Goal: Task Accomplishment & Management: Use online tool/utility

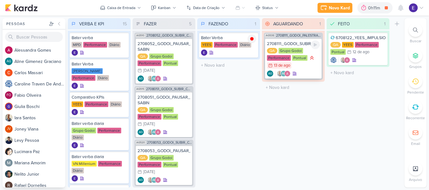
click at [307, 72] on div "AG AG" at bounding box center [293, 74] width 53 height 6
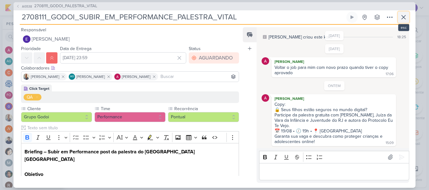
click at [401, 17] on icon at bounding box center [403, 17] width 8 height 8
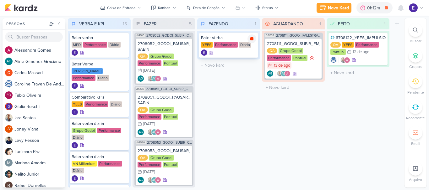
click at [252, 42] on div at bounding box center [251, 39] width 9 height 9
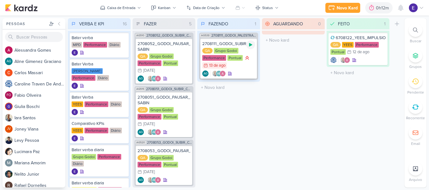
click at [252, 43] on icon at bounding box center [250, 44] width 5 height 5
click at [244, 67] on div "QA Grupo Godoi Performance Pontual 13/8 [DATE]" at bounding box center [228, 58] width 53 height 21
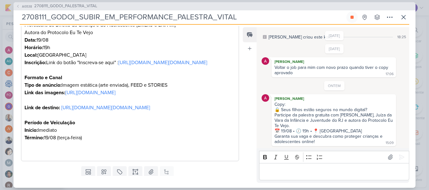
scroll to position [220, 0]
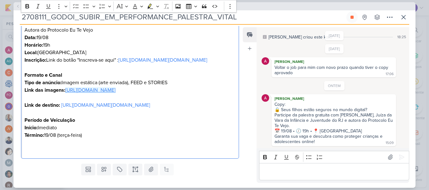
click at [115, 93] on link "[URL][DOMAIN_NAME]" at bounding box center [90, 90] width 50 height 6
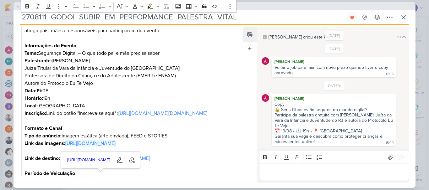
scroll to position [157, 0]
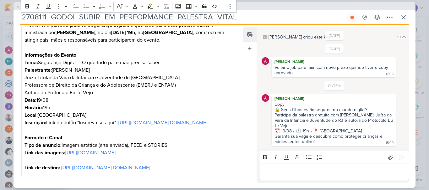
drag, startPoint x: 166, startPoint y: 53, endPoint x: 40, endPoint y: 57, distance: 126.2
click at [40, 59] on p "Tema: Segurança Digital – O que todo pai e mãe precisa saber" at bounding box center [129, 63] width 211 height 8
copy p "Segurança Digital – O que todo pai e mãe precisa saber"
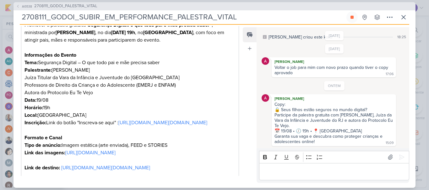
drag, startPoint x: 317, startPoint y: 125, endPoint x: 268, endPoint y: 108, distance: 52.1
click at [268, 108] on div "[PERSON_NAME] Copy: 🔒 Seus filhos estão seguros no mundo digital? Participe da …" at bounding box center [334, 120] width 146 height 52
copy div "🔒 Seus filhos estão seguros no mundo digital? Participe da palestra gratuita co…"
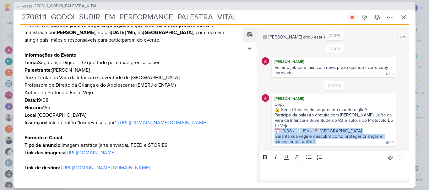
drag, startPoint x: 319, startPoint y: 142, endPoint x: 272, endPoint y: 131, distance: 49.0
click at [272, 131] on div "[PERSON_NAME] Copy: 🔒 Seus filhos estão seguros no mundo digital? Participe da …" at bounding box center [333, 120] width 124 height 52
copy div "📅 19/08 • 🕖 19h • 📍 Colégio Vital Brazil Garanta sua vaga e descubra como prote…"
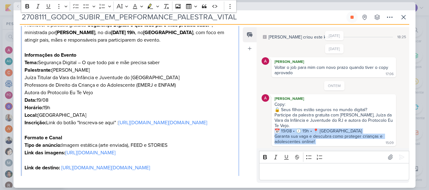
drag, startPoint x: 53, startPoint y: 62, endPoint x: 98, endPoint y: 107, distance: 63.5
click at [98, 107] on div "Briefing – Subir em Performance post da palestra do [GEOGRAPHIC_DATA] Brazil [P…" at bounding box center [130, 104] width 218 height 236
copy div "[PERSON_NAME] Juíza Titular da Vara da Infância e Juventude do [GEOGRAPHIC_DATA…"
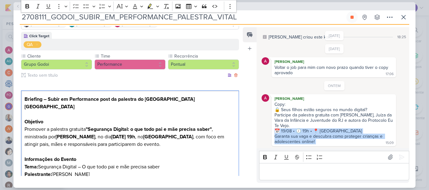
scroll to position [63, 0]
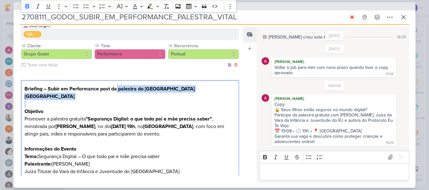
drag, startPoint x: 117, startPoint y: 90, endPoint x: 204, endPoint y: 93, distance: 87.0
click at [204, 93] on h2 "Briefing – Subir em Performance post da palestra do [GEOGRAPHIC_DATA] [GEOGRAPH…" at bounding box center [129, 96] width 211 height 23
copy h2 "palestra do [GEOGRAPHIC_DATA]"
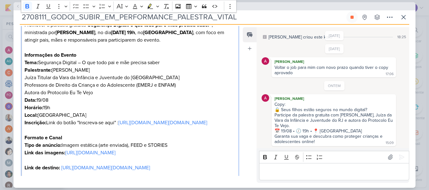
scroll to position [126, 0]
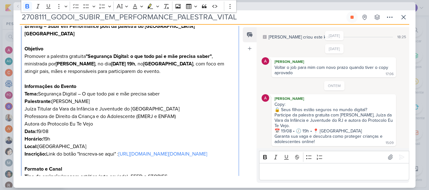
click at [187, 90] on p "Tema: Segurança Digital – O que todo pai e mãe precisa saber" at bounding box center [129, 94] width 211 height 8
click at [197, 90] on p "Tema: Segurança Digital – O que todo pai e mãe precisa saber" at bounding box center [129, 94] width 211 height 8
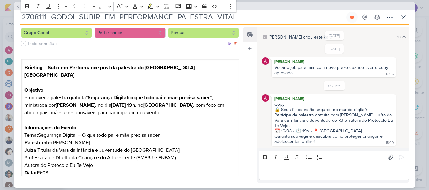
scroll to position [94, 0]
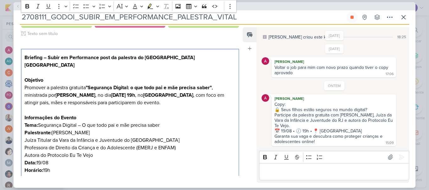
click at [249, 86] on div "Feed Atrelar email Solte o email para atrelar ao kard" at bounding box center [250, 105] width 14 height 156
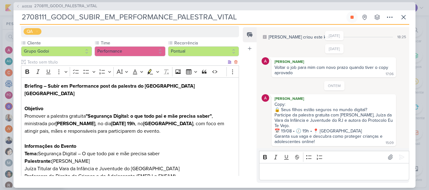
scroll to position [32, 0]
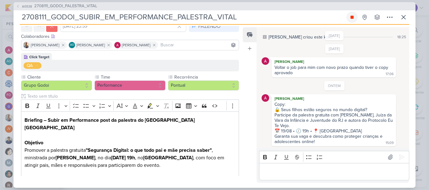
click at [354, 17] on icon at bounding box center [351, 17] width 5 height 5
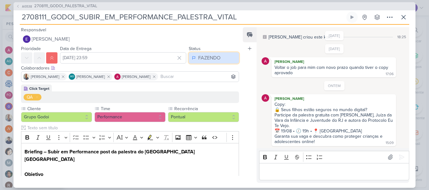
click at [205, 53] on button "FAZENDO" at bounding box center [214, 57] width 50 height 11
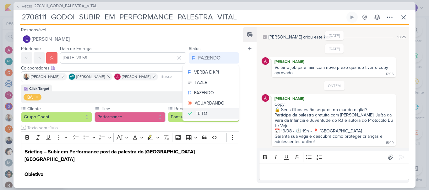
click at [207, 114] on button "FEITO" at bounding box center [211, 114] width 56 height 10
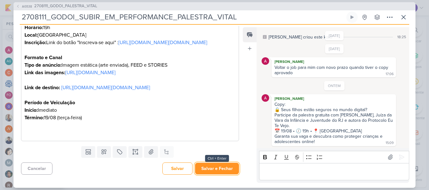
click at [217, 168] on button "Salvar e Fechar" at bounding box center [217, 169] width 44 height 12
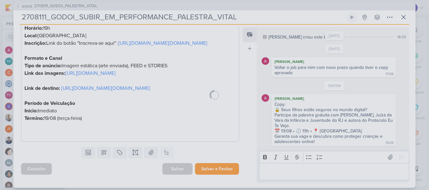
scroll to position [282, 0]
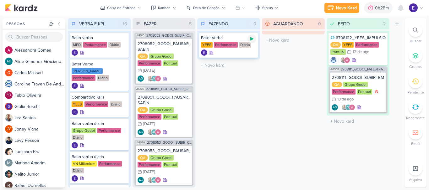
click at [249, 38] on div at bounding box center [251, 39] width 9 height 9
click at [360, 107] on icon at bounding box center [359, 107] width 4 height 4
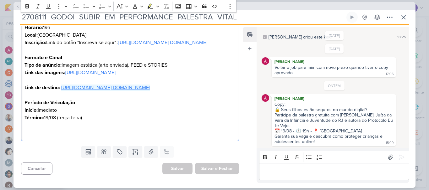
click at [125, 85] on link "[URL][DOMAIN_NAME][DOMAIN_NAME]" at bounding box center [105, 88] width 89 height 6
